Goal: Browse casually: Explore the website without a specific task or goal

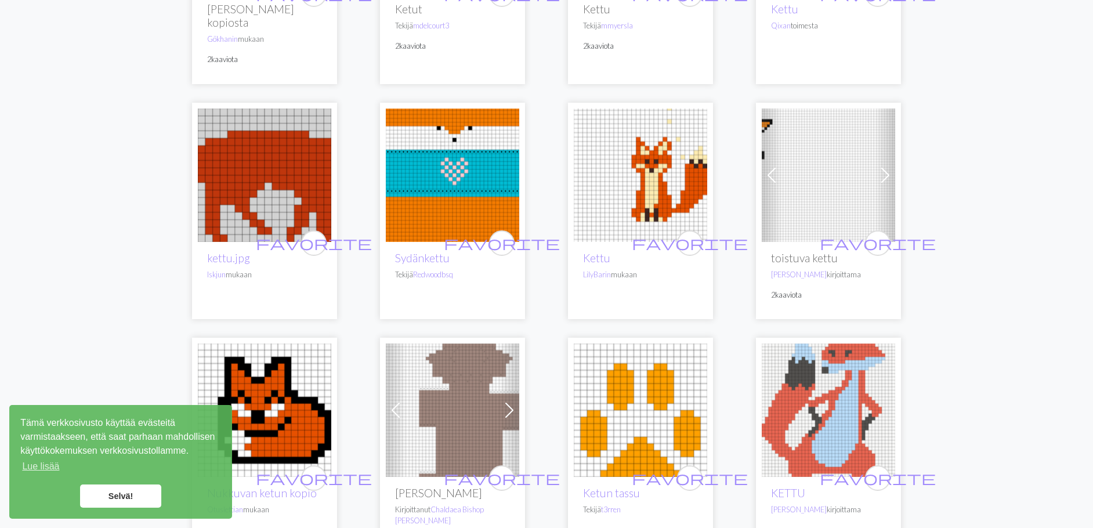
scroll to position [290, 0]
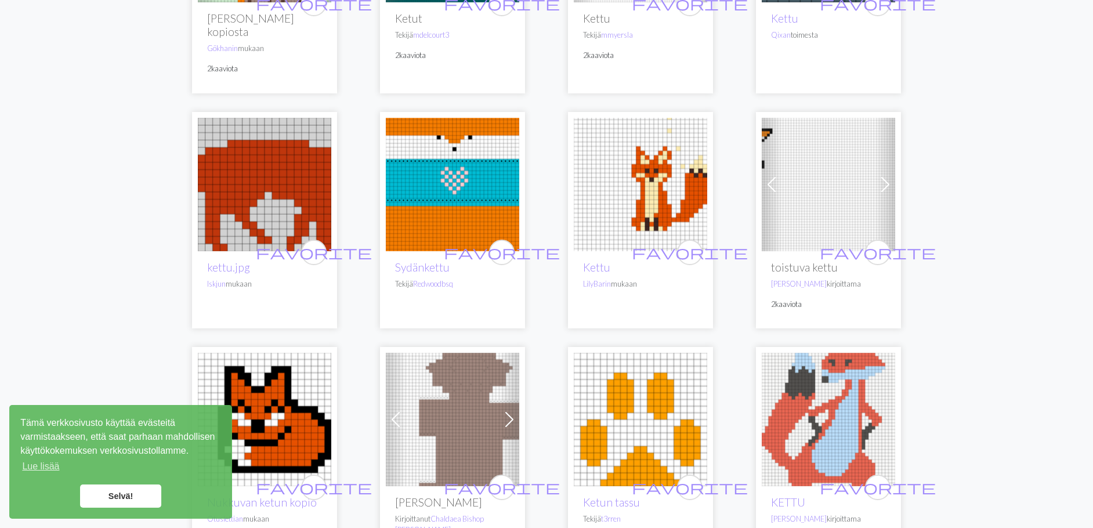
click at [773, 175] on span at bounding box center [771, 184] width 19 height 19
click at [774, 175] on span at bounding box center [771, 184] width 19 height 19
click at [765, 175] on span at bounding box center [771, 184] width 19 height 19
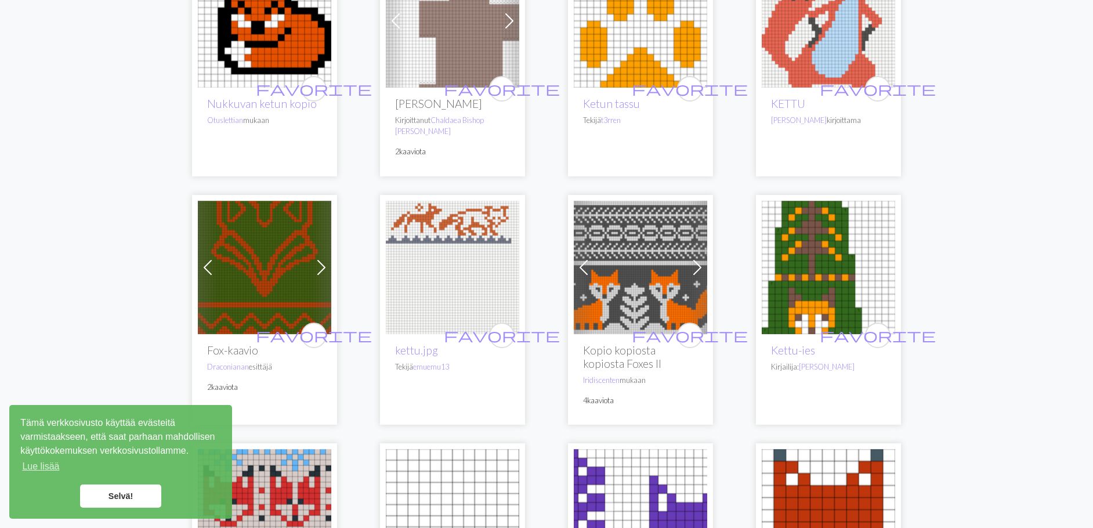
scroll to position [696, 0]
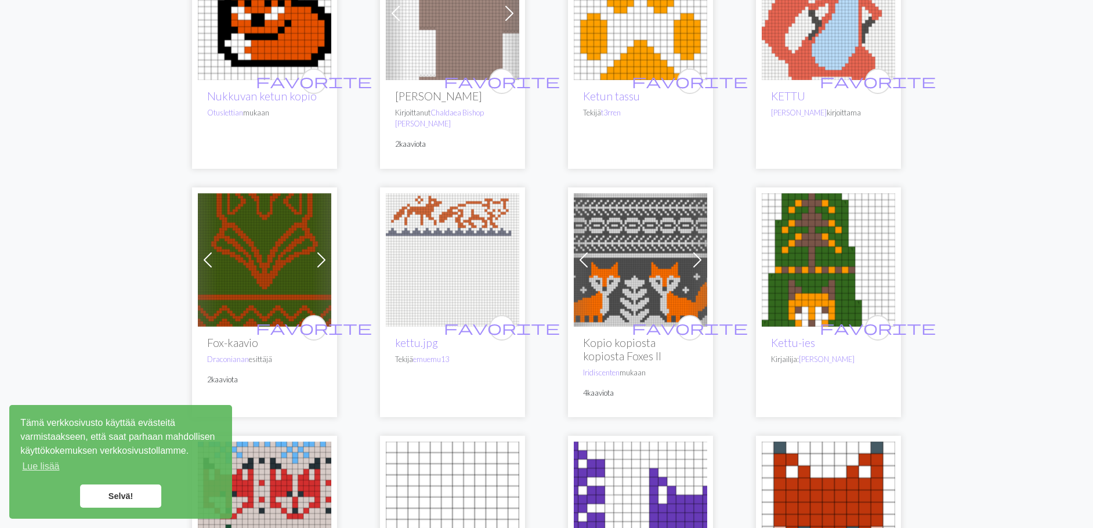
click at [640, 268] on img at bounding box center [640, 259] width 133 height 133
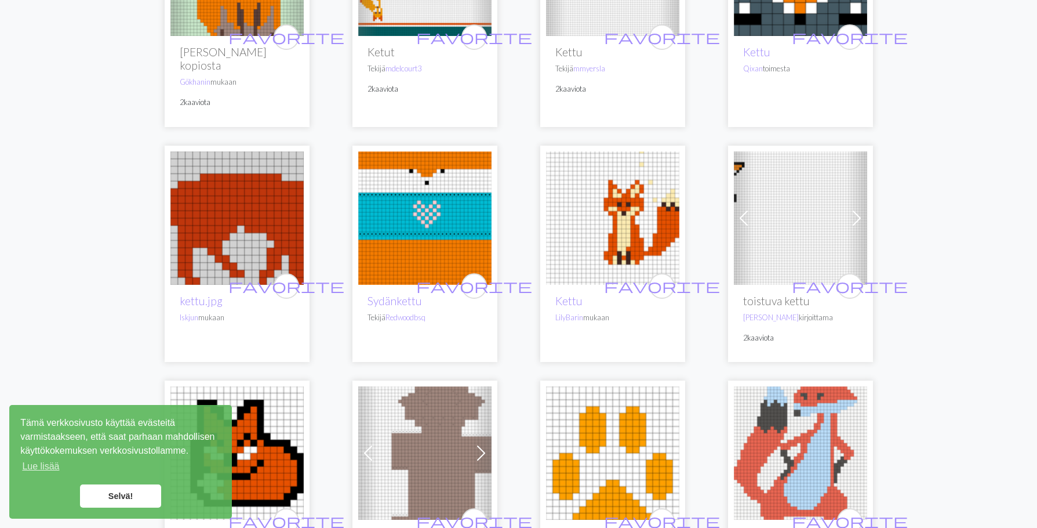
scroll to position [116, 0]
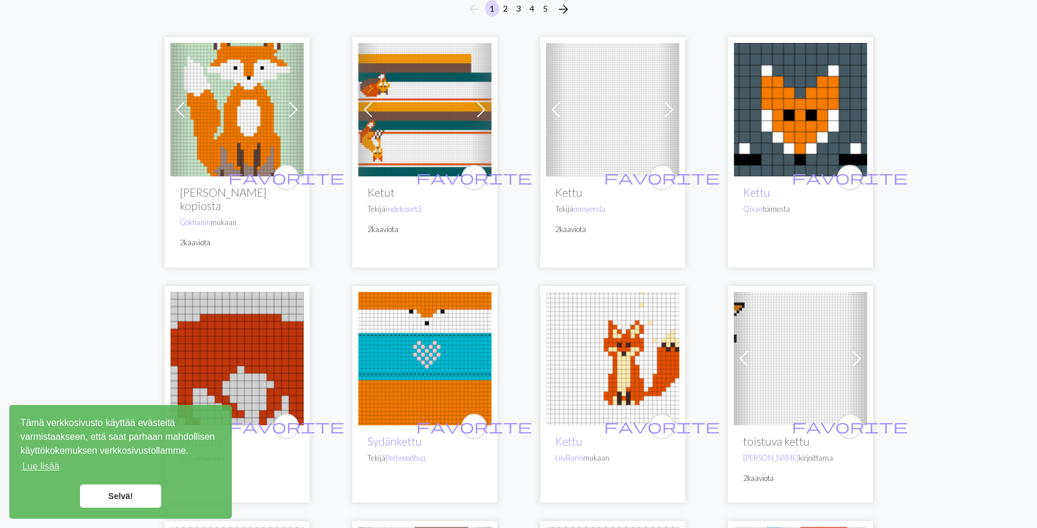
click at [630, 344] on img at bounding box center [612, 358] width 133 height 133
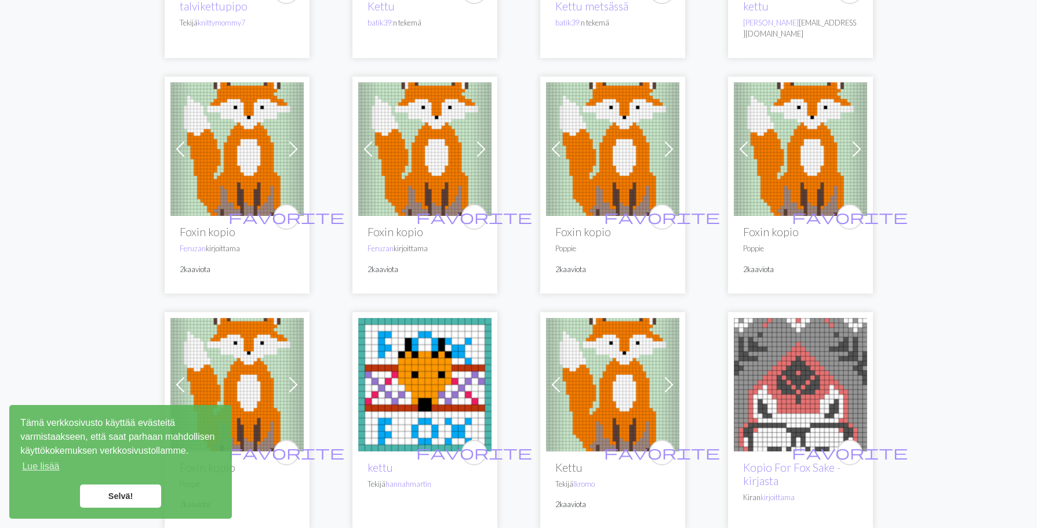
scroll to position [1276, 0]
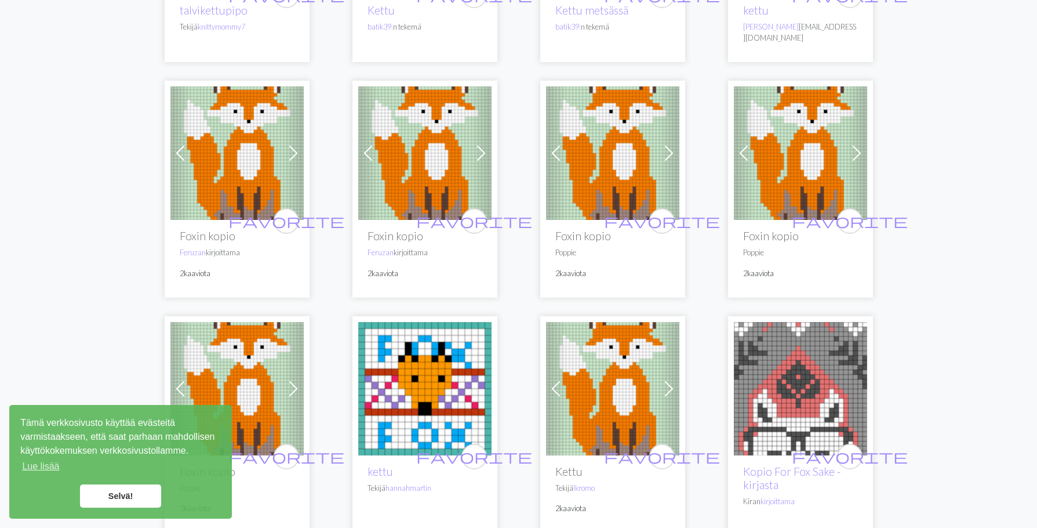
click at [427, 132] on img at bounding box center [424, 152] width 133 height 133
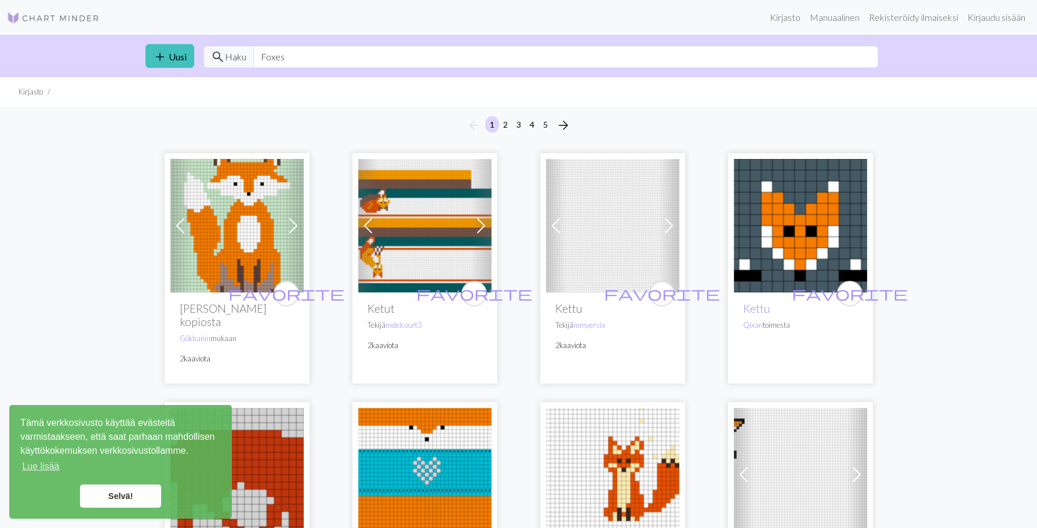
click at [237, 227] on img at bounding box center [236, 225] width 133 height 133
